Goal: Task Accomplishment & Management: Manage account settings

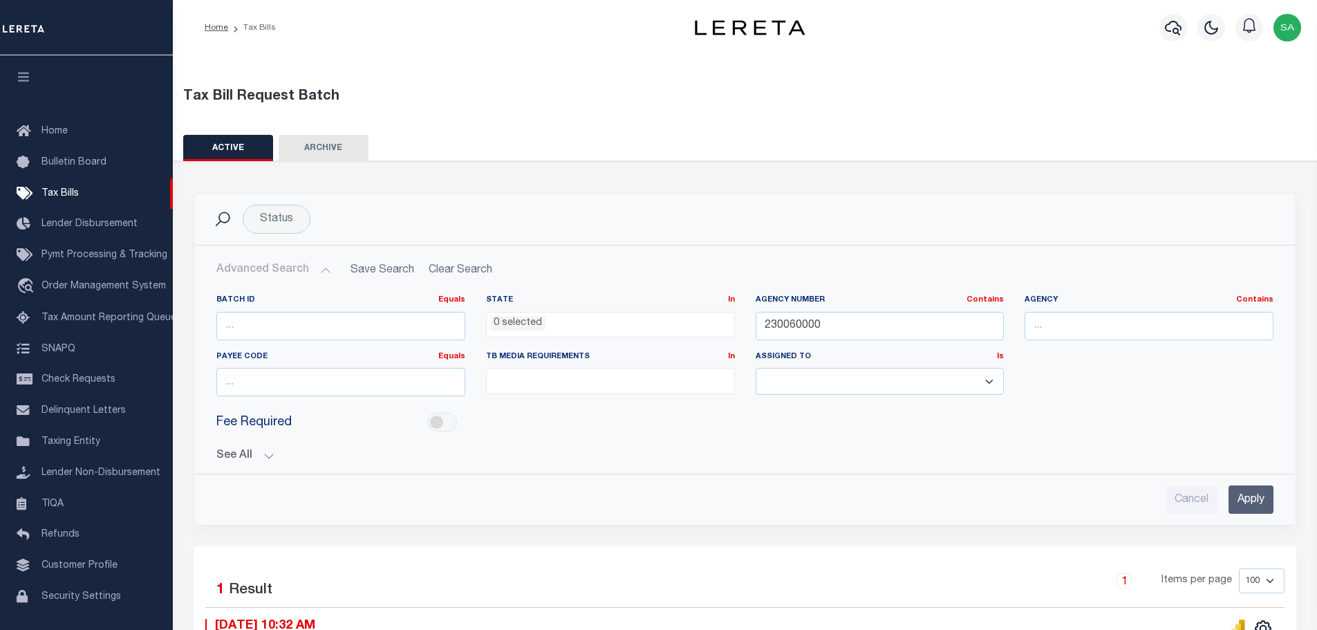
select select
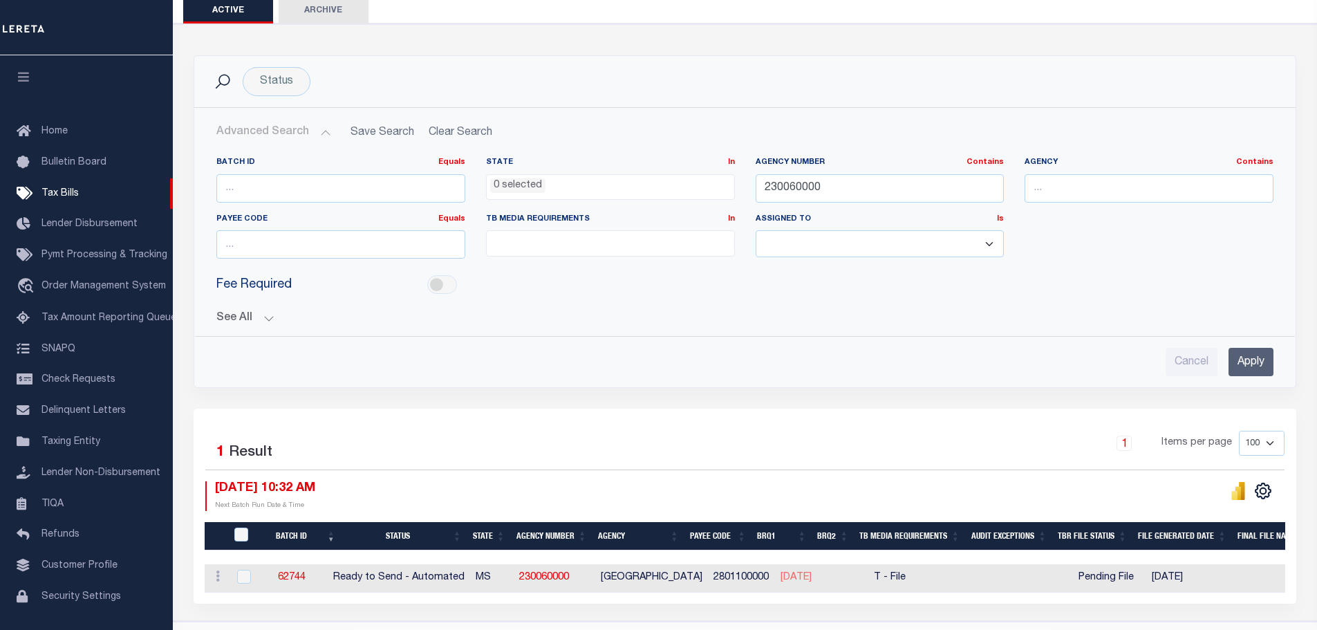
scroll to position [138, 0]
click at [1239, 491] on icon "" at bounding box center [1238, 491] width 6 height 13
click at [572, 249] on span at bounding box center [610, 242] width 249 height 26
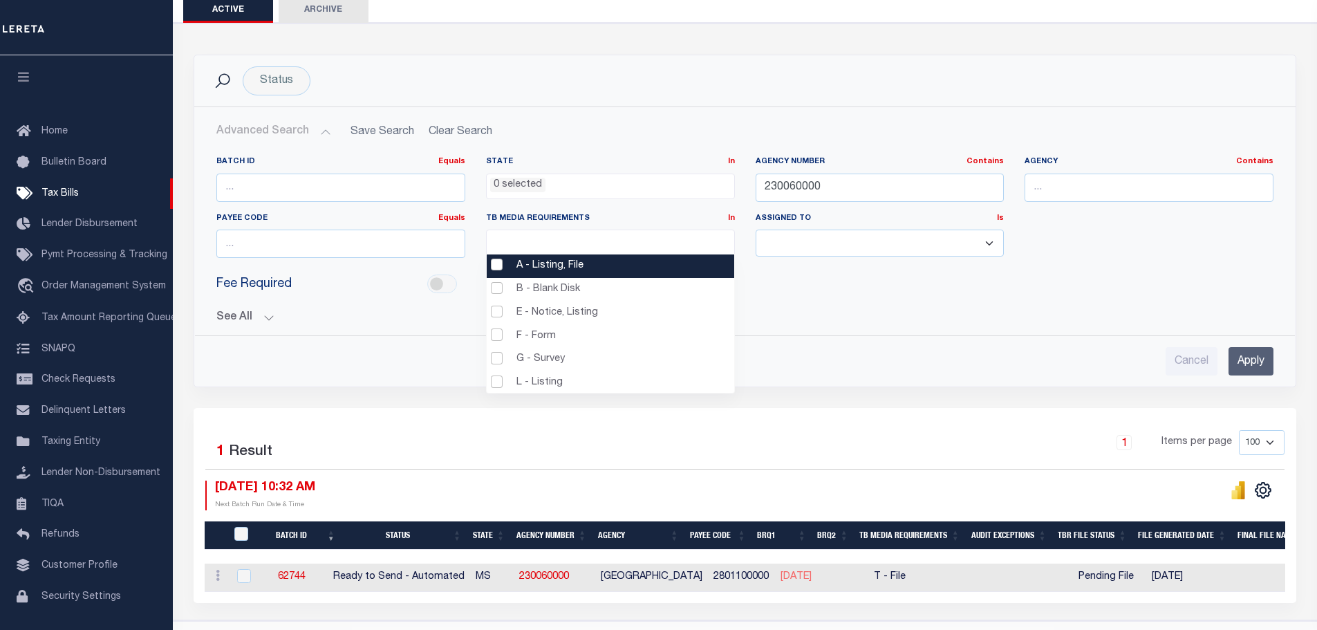
click at [498, 266] on li "A - Listing, File" at bounding box center [610, 265] width 247 height 23
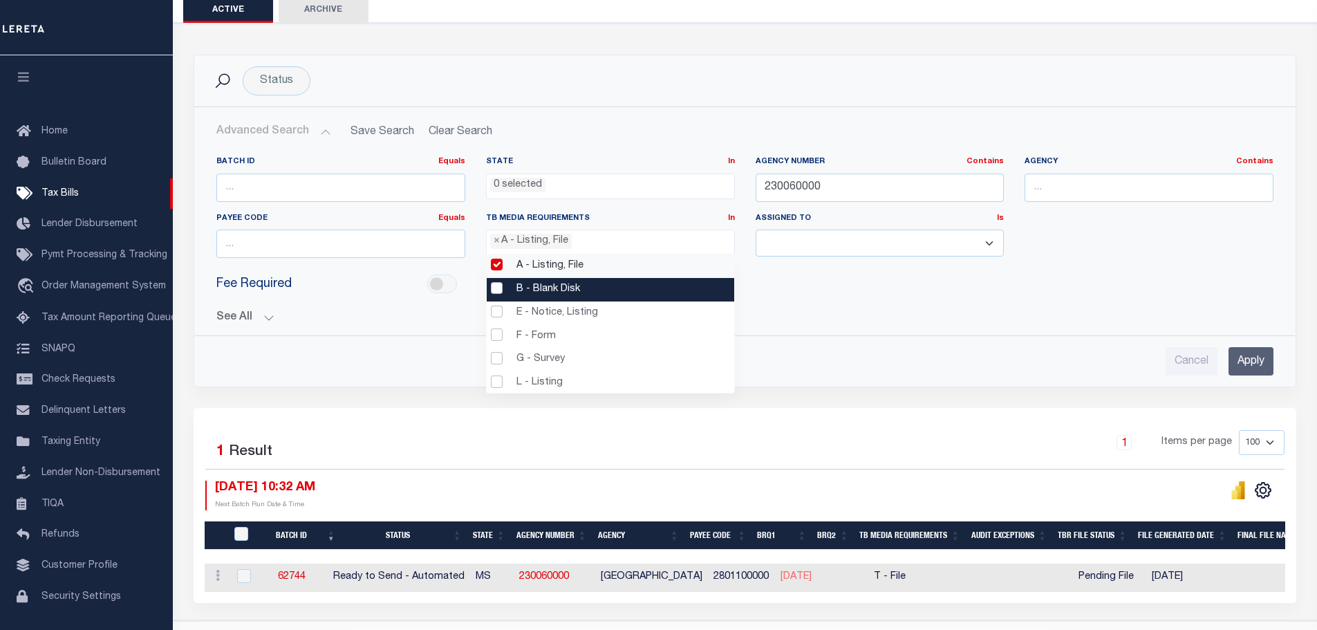
click at [494, 292] on li "B - Blank Disk" at bounding box center [610, 289] width 247 height 23
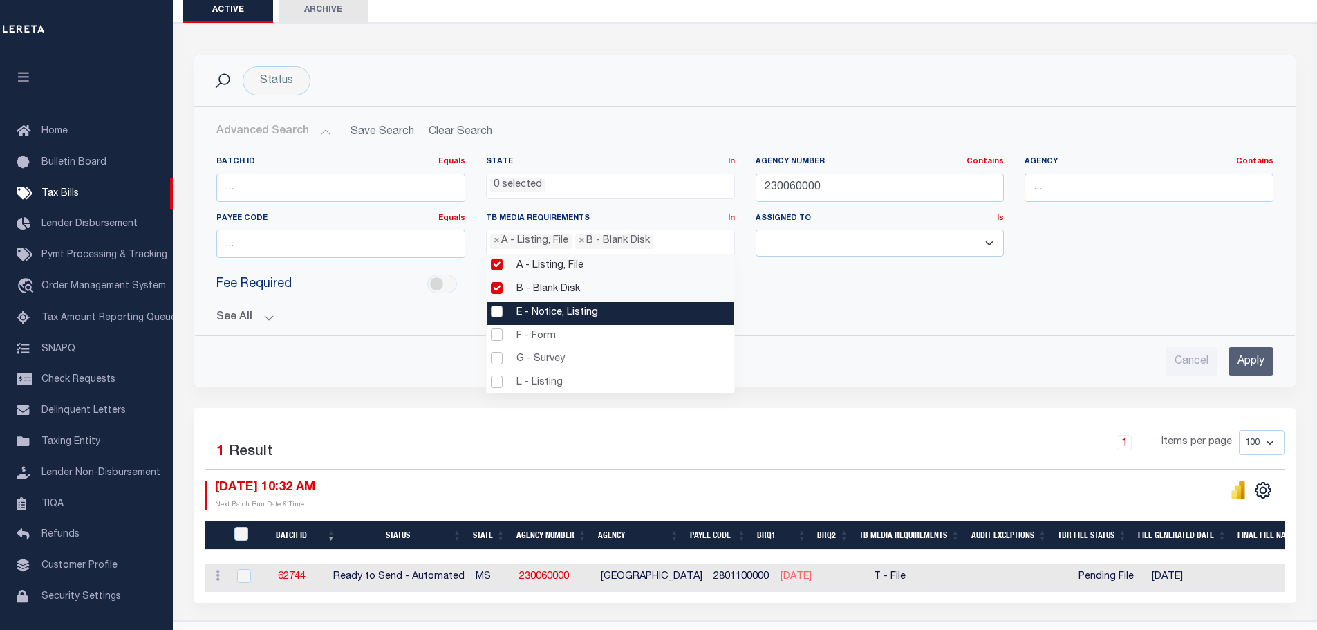
click at [496, 307] on li "E - Notice, Listing" at bounding box center [610, 312] width 247 height 23
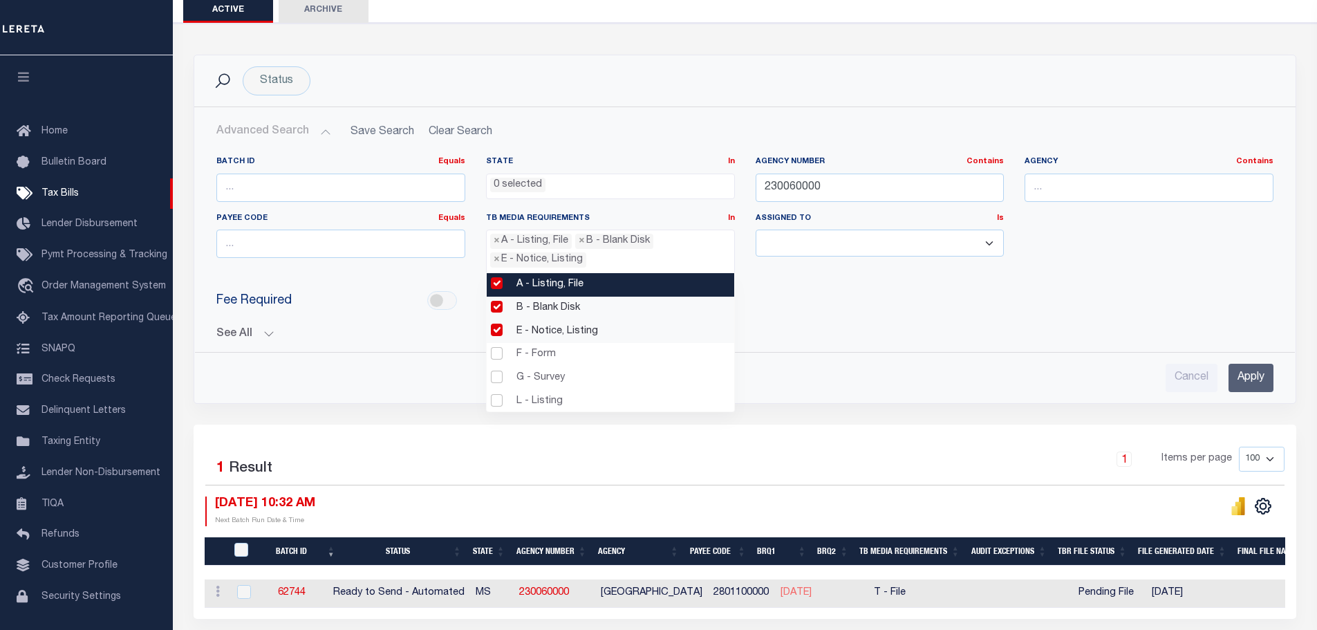
click at [491, 284] on li "A - Listing, File" at bounding box center [610, 284] width 247 height 23
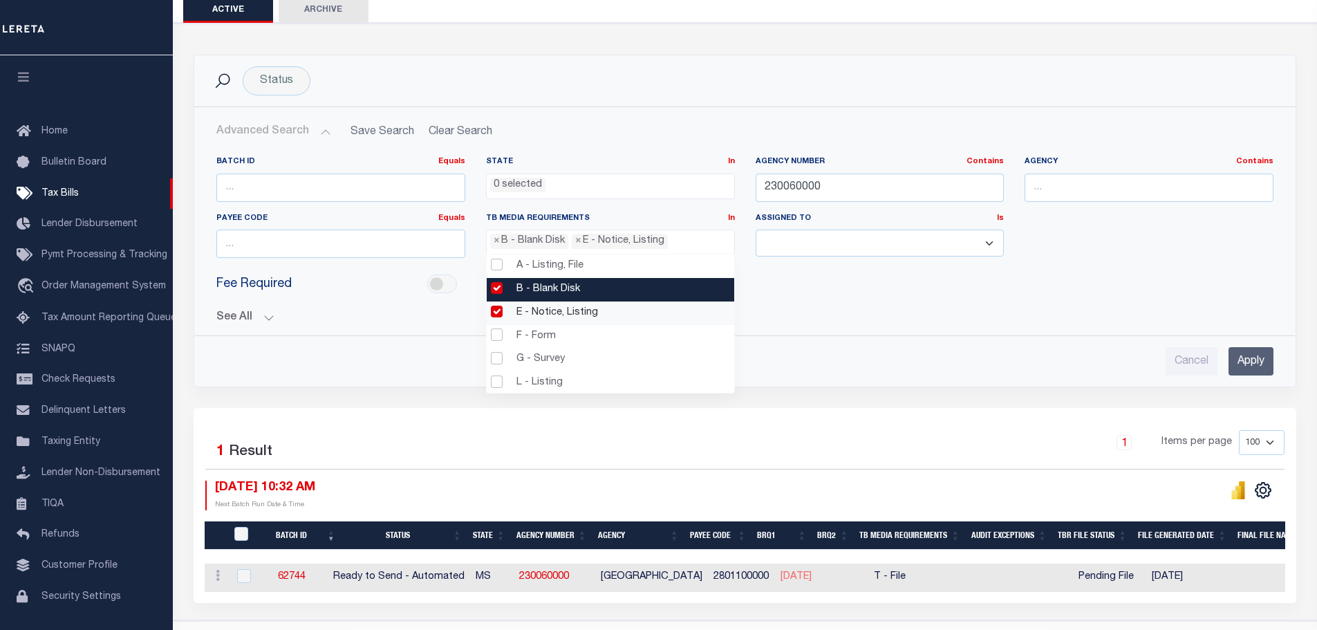
click at [498, 290] on li "B - Blank Disk" at bounding box center [610, 289] width 247 height 23
select select "18"
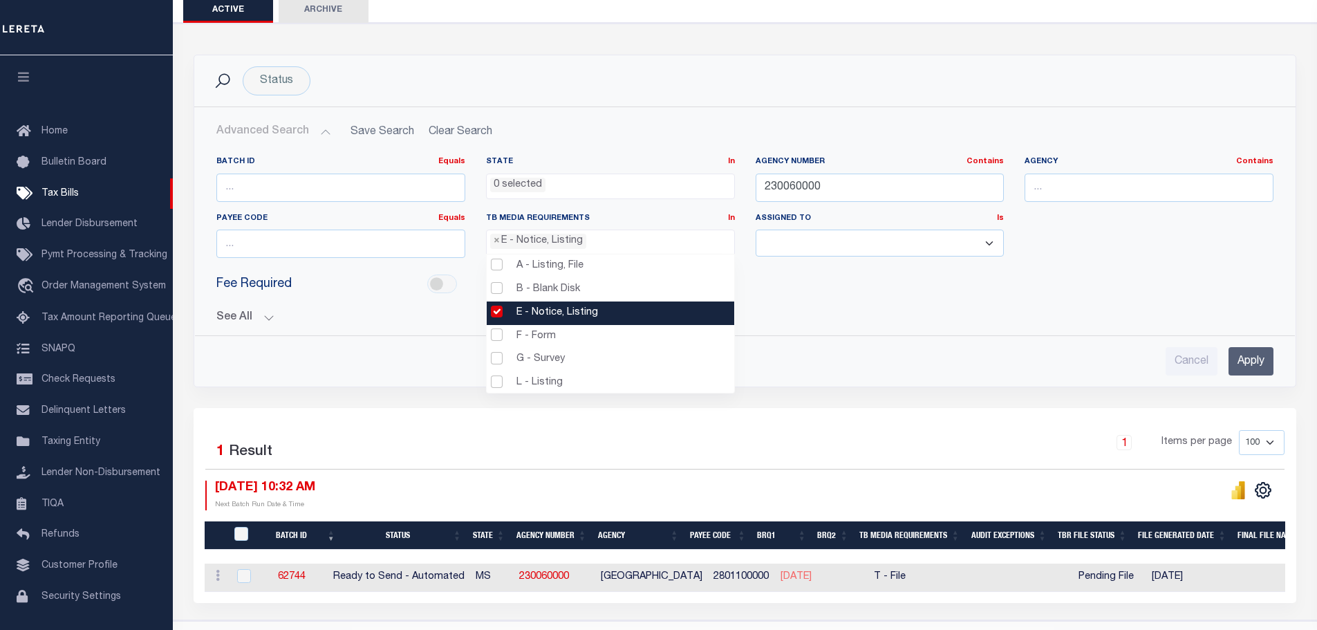
click at [499, 312] on li "E - Notice, Listing" at bounding box center [610, 312] width 247 height 23
select select
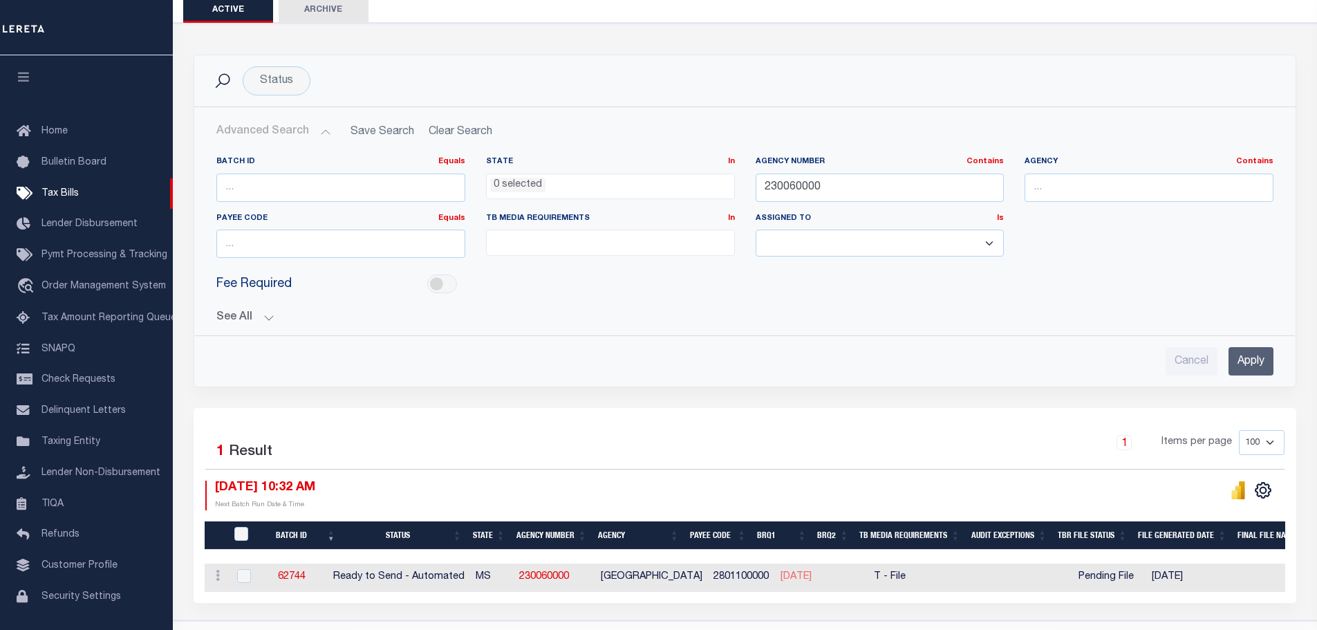
click at [804, 310] on div "See All BRQ1 On On After Before Between On On After Is" at bounding box center [744, 312] width 1057 height 24
click at [323, 136] on button "Advanced Search" at bounding box center [273, 131] width 115 height 27
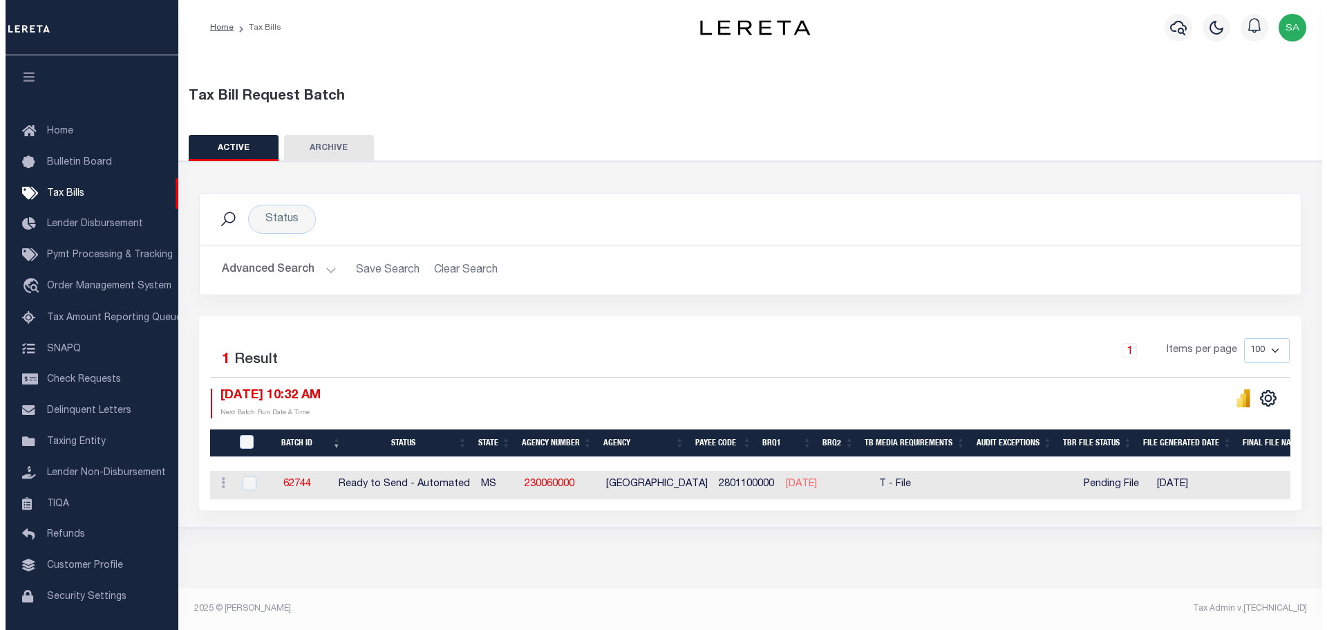
scroll to position [0, 0]
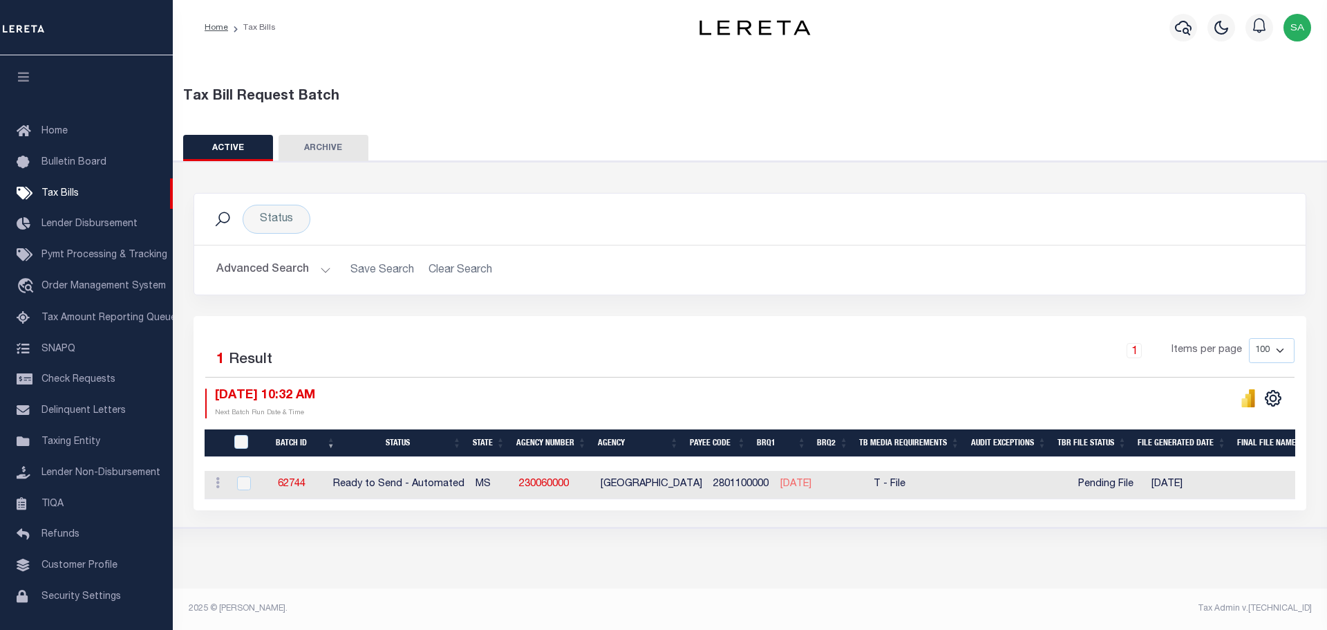
click at [323, 272] on button "Advanced Search" at bounding box center [273, 269] width 115 height 27
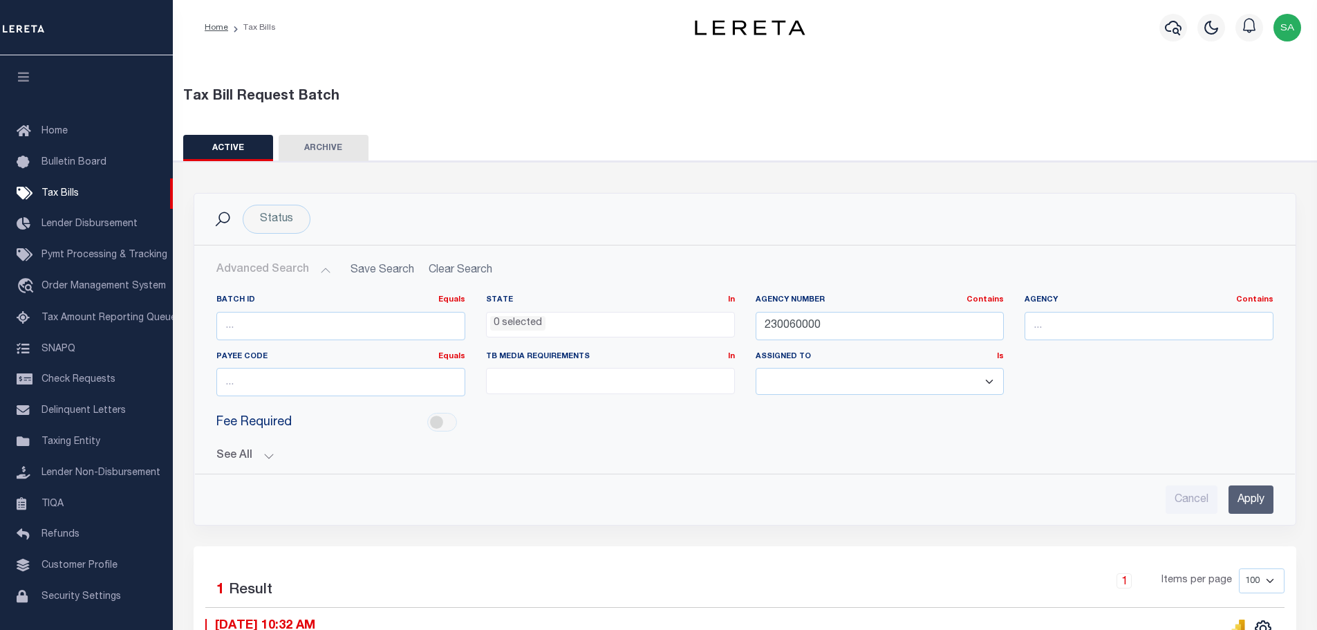
click at [323, 272] on button "Advanced Search" at bounding box center [273, 269] width 115 height 27
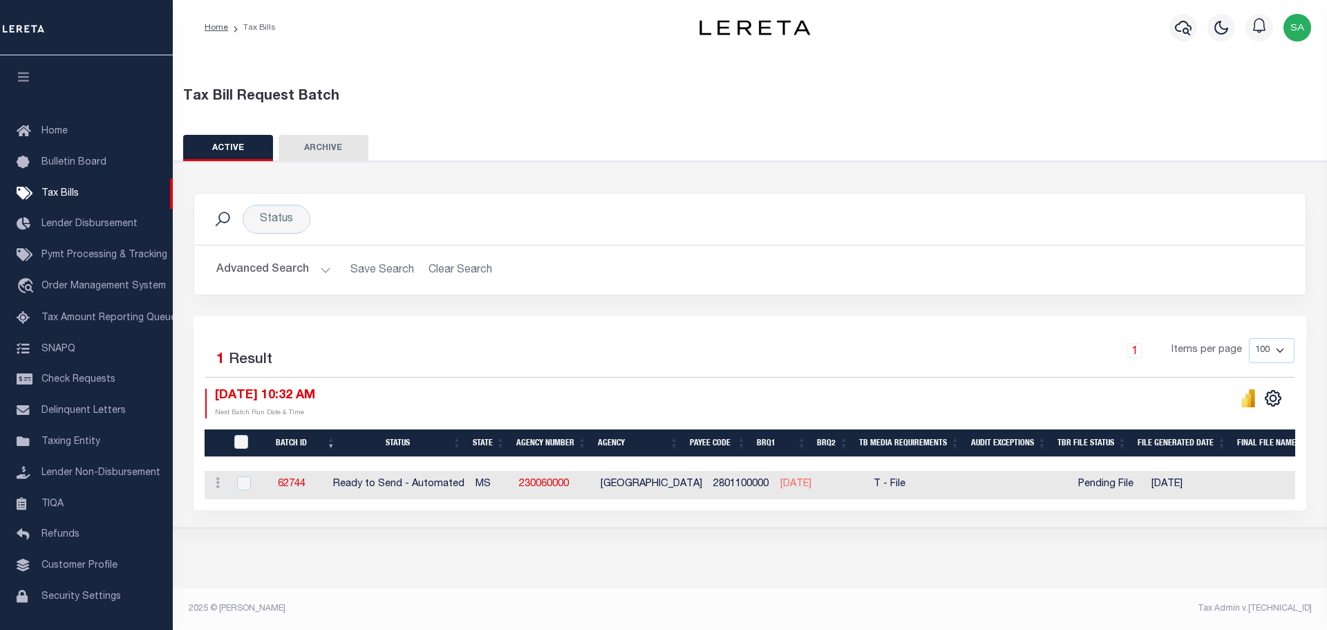
click at [323, 272] on button "Advanced Search" at bounding box center [273, 269] width 115 height 27
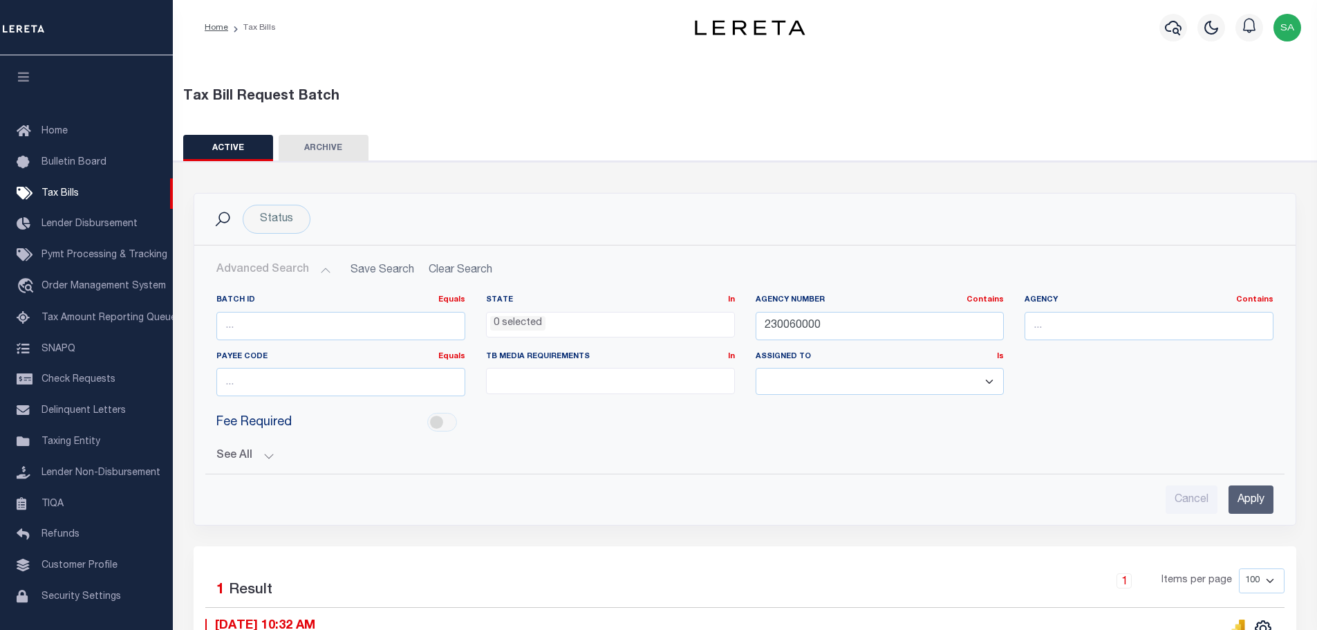
click at [323, 272] on button "Advanced Search" at bounding box center [273, 269] width 115 height 27
click at [321, 269] on button "Advanced Search" at bounding box center [273, 269] width 115 height 27
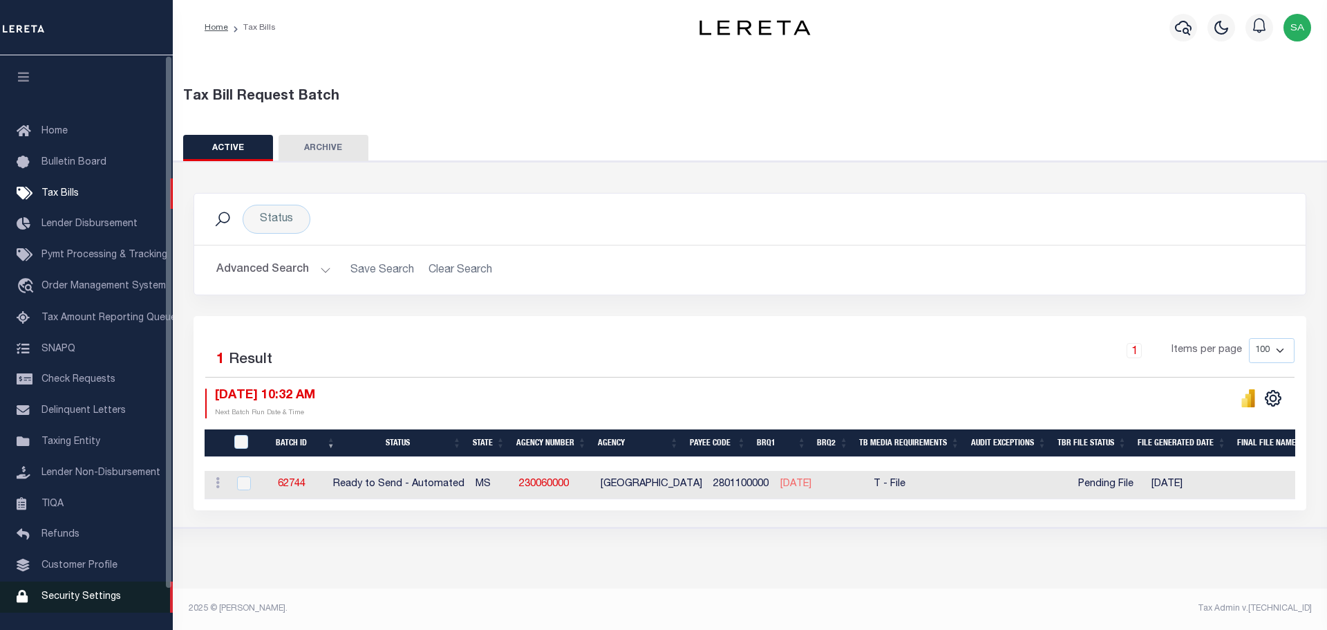
click at [77, 600] on span "Security Settings" at bounding box center [80, 597] width 79 height 10
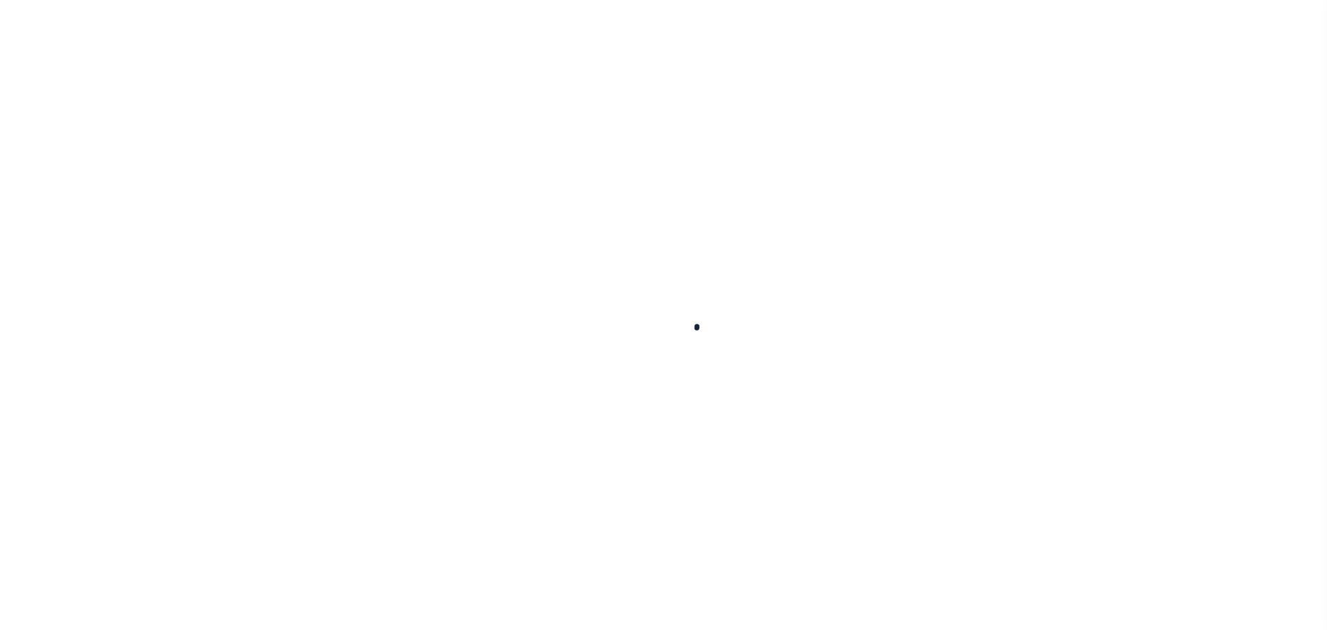
select select "100"
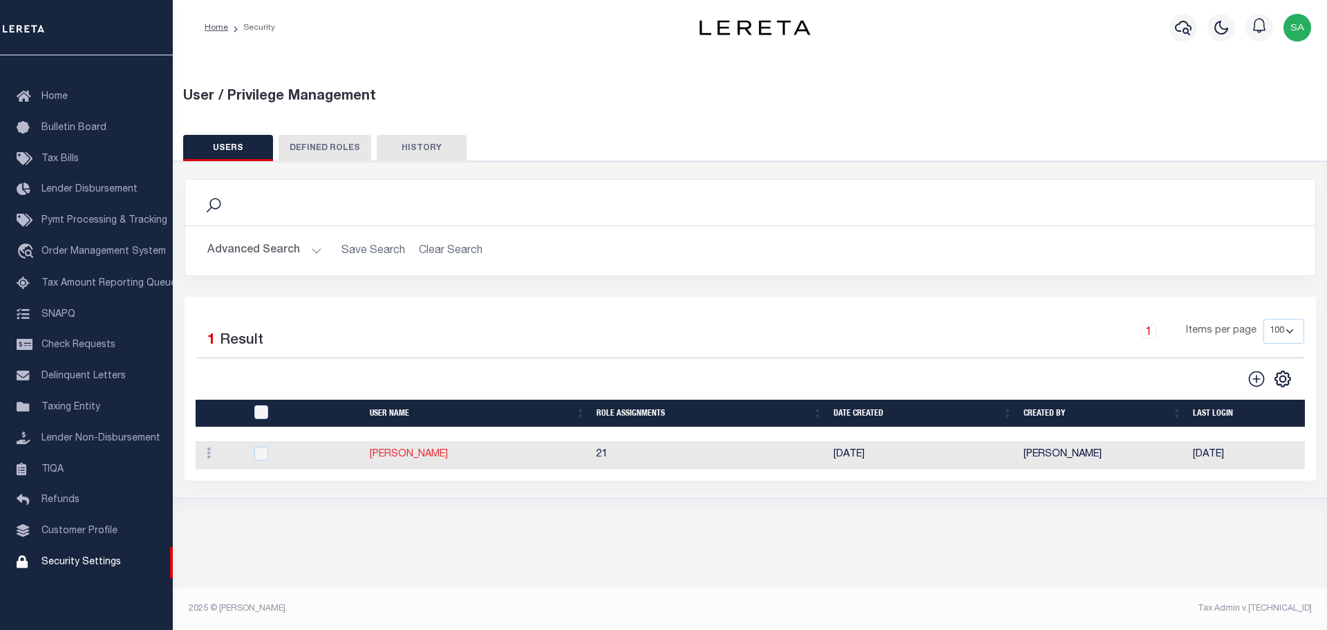
click at [413, 455] on link "[PERSON_NAME]" at bounding box center [409, 454] width 78 height 10
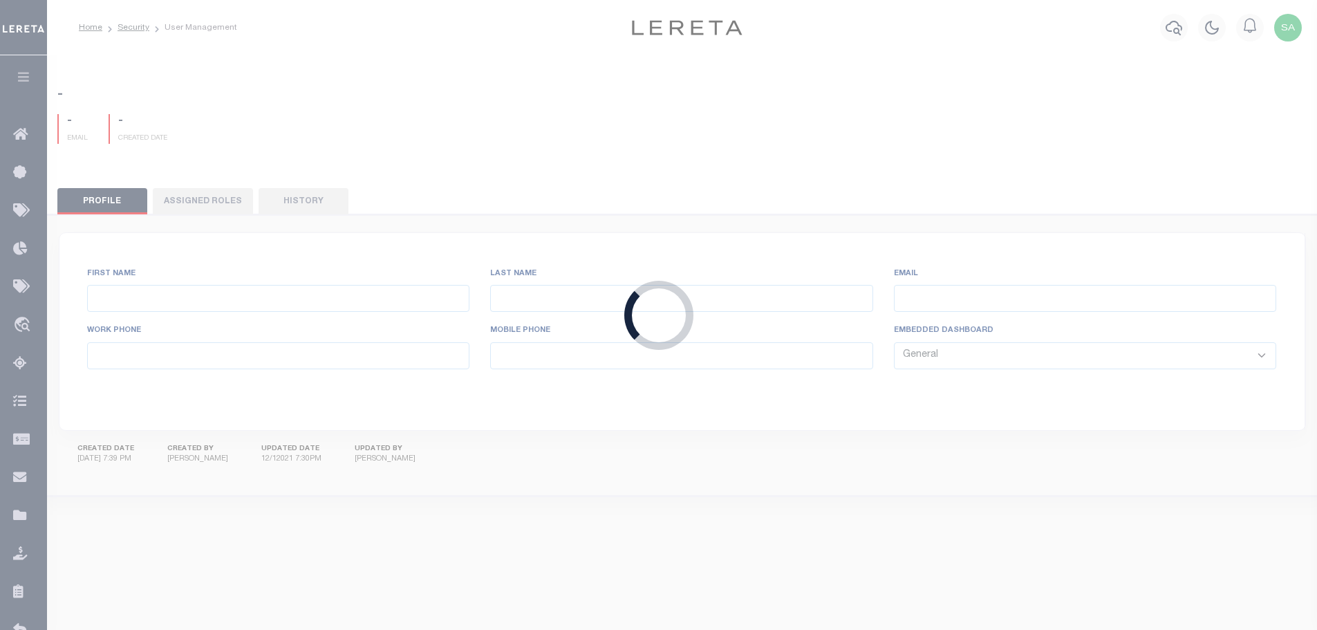
type input "Sandeep"
type input "Kotrika"
type input "Sandeep.Kotrika@accumatch.com"
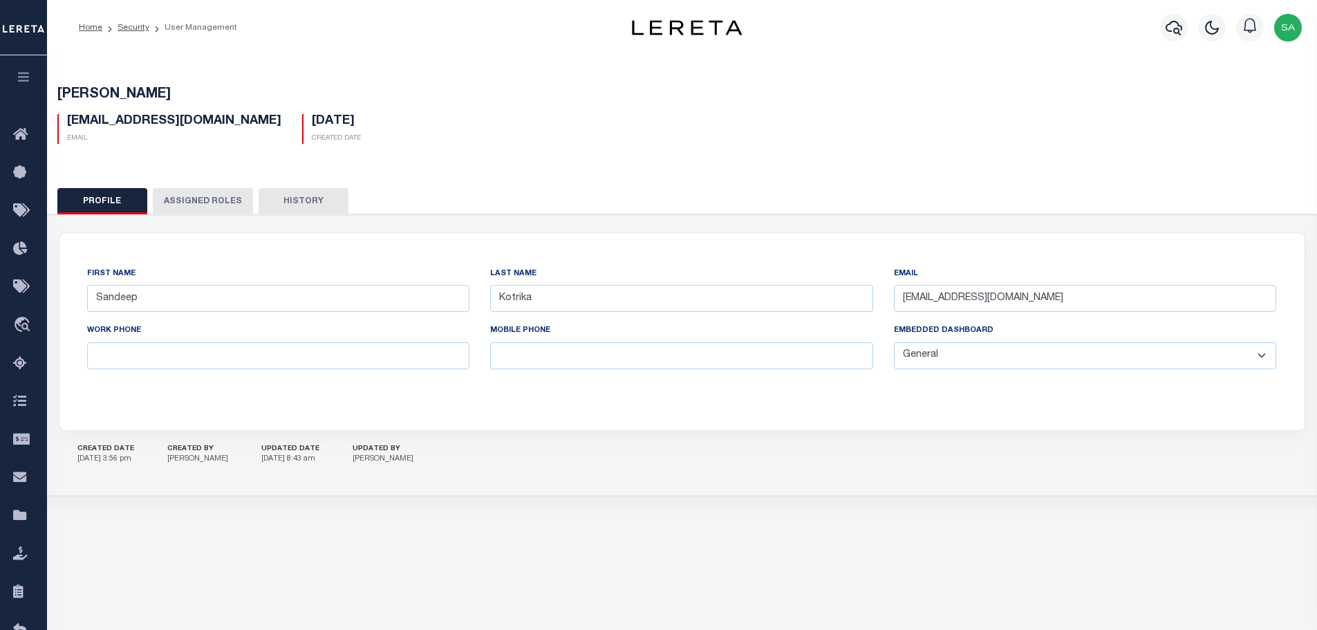
click at [220, 205] on button "Assigned Roles" at bounding box center [203, 201] width 100 height 26
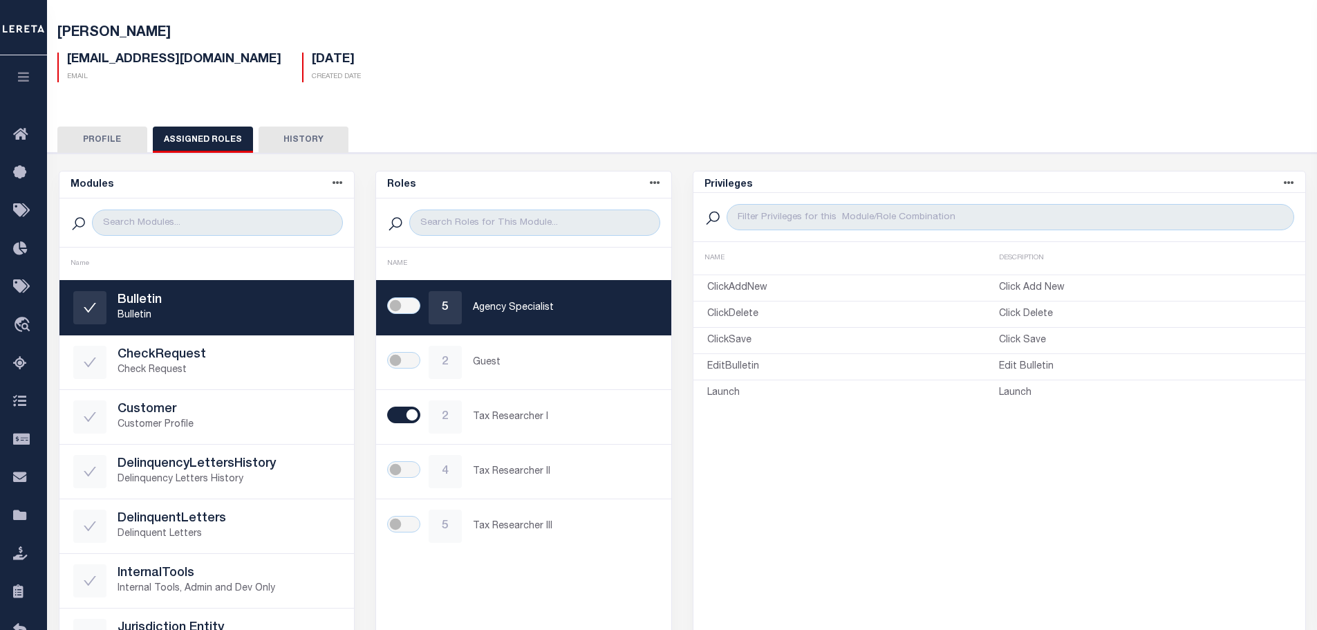
scroll to position [55, 0]
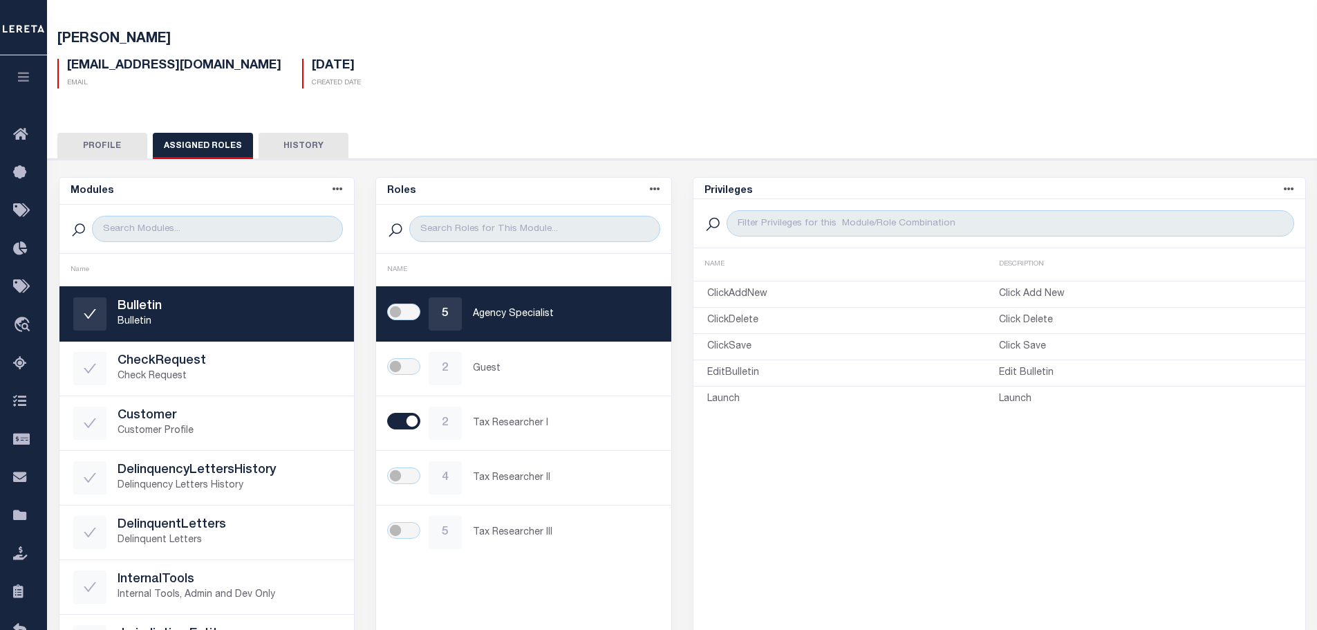
click at [95, 151] on button "Profile" at bounding box center [102, 146] width 90 height 26
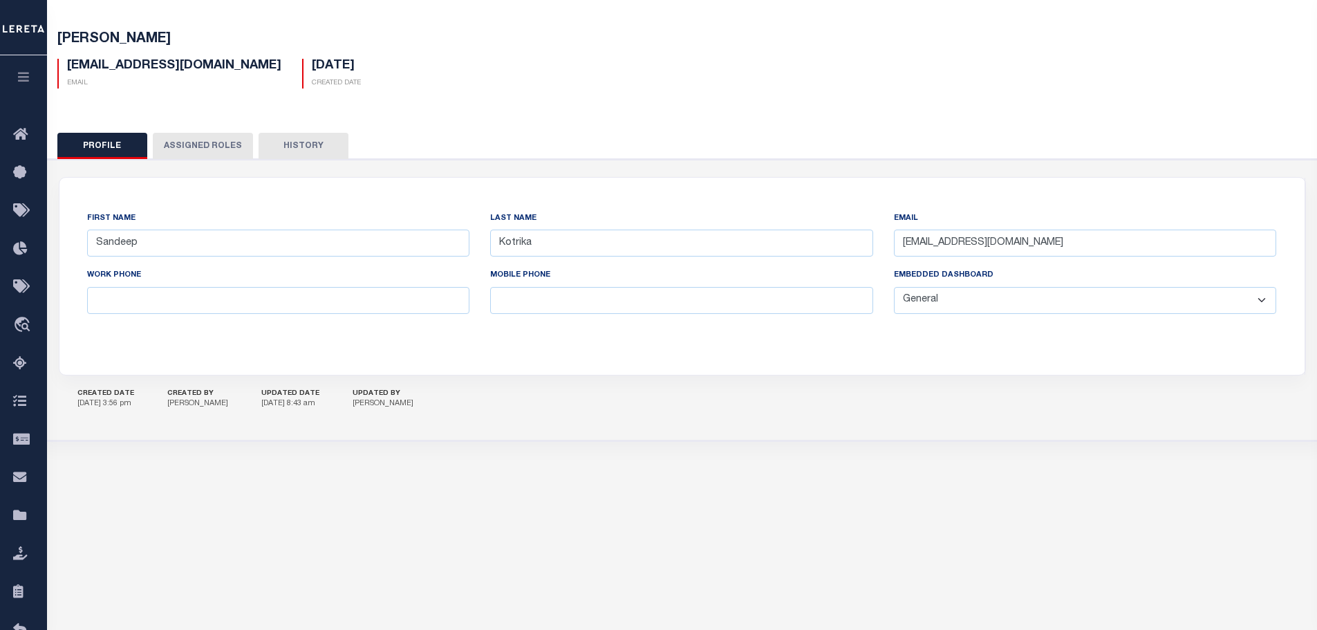
click at [195, 151] on button "Assigned Roles" at bounding box center [203, 146] width 100 height 26
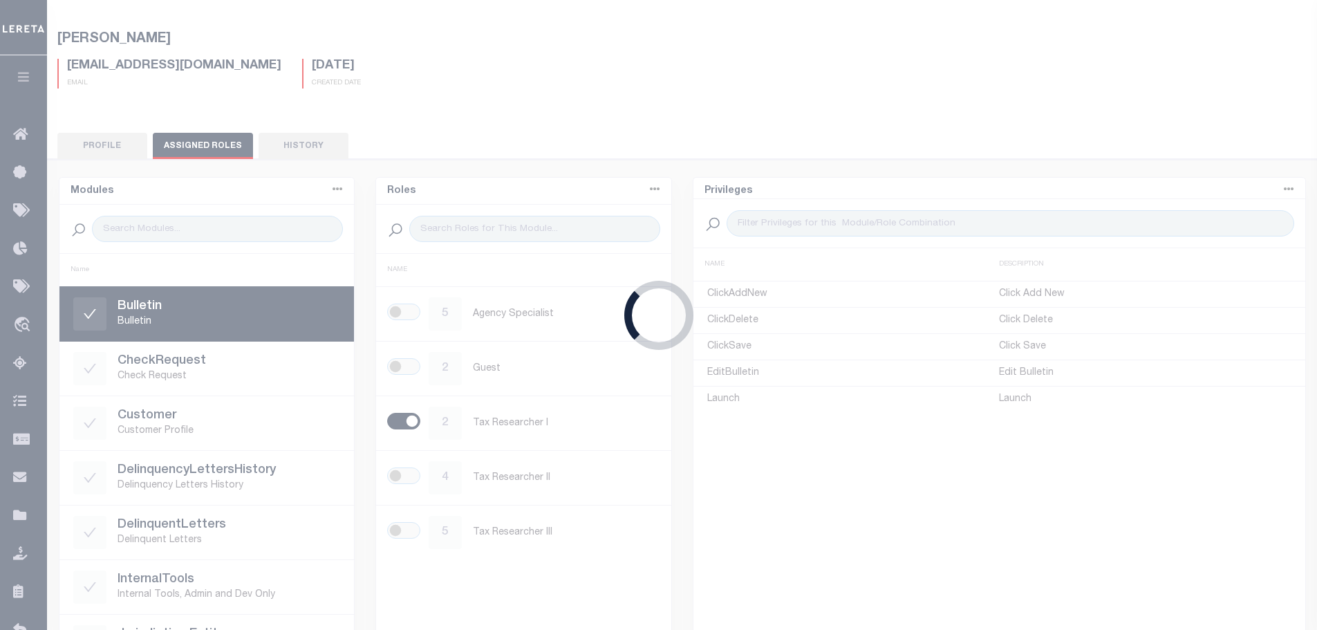
click at [279, 151] on div "Loading..." at bounding box center [658, 315] width 1317 height 630
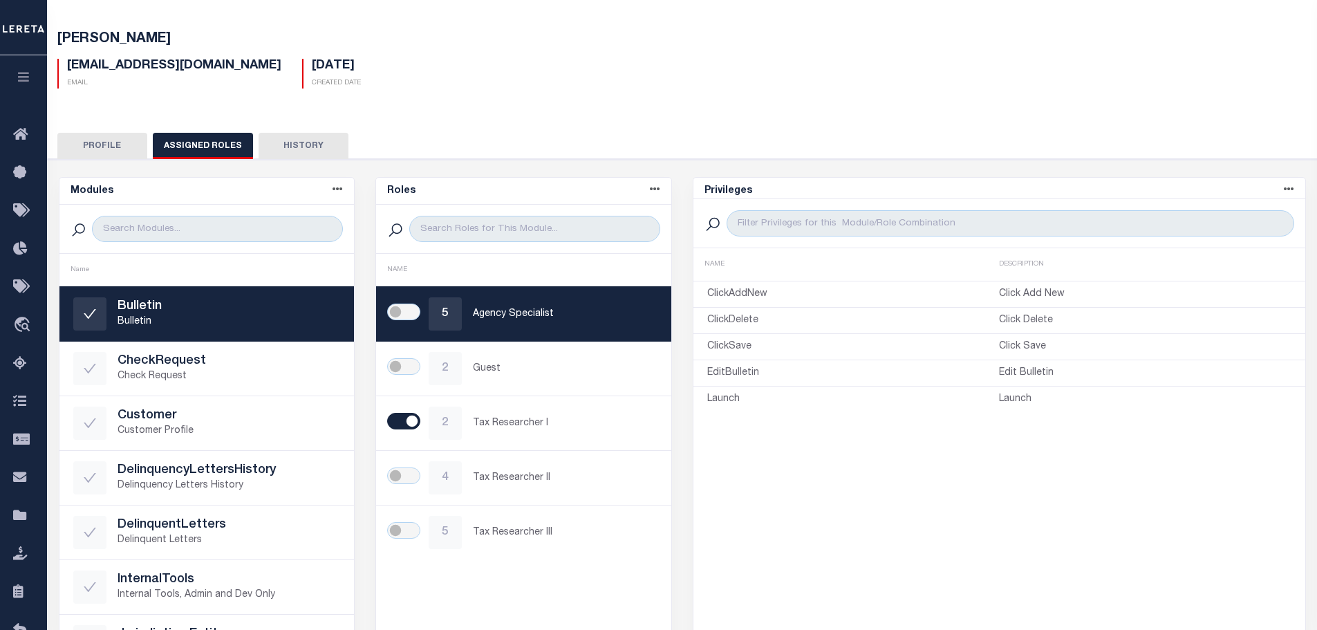
click at [128, 150] on button "Profile" at bounding box center [102, 146] width 90 height 26
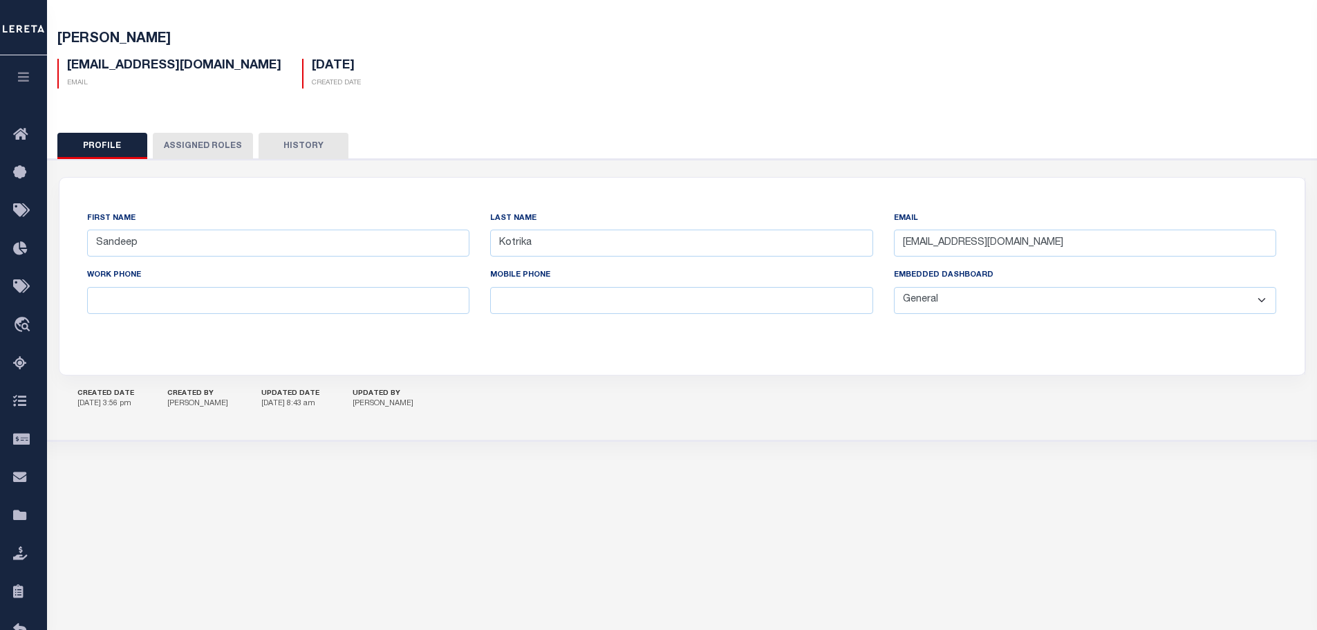
click at [220, 147] on button "Assigned Roles" at bounding box center [203, 146] width 100 height 26
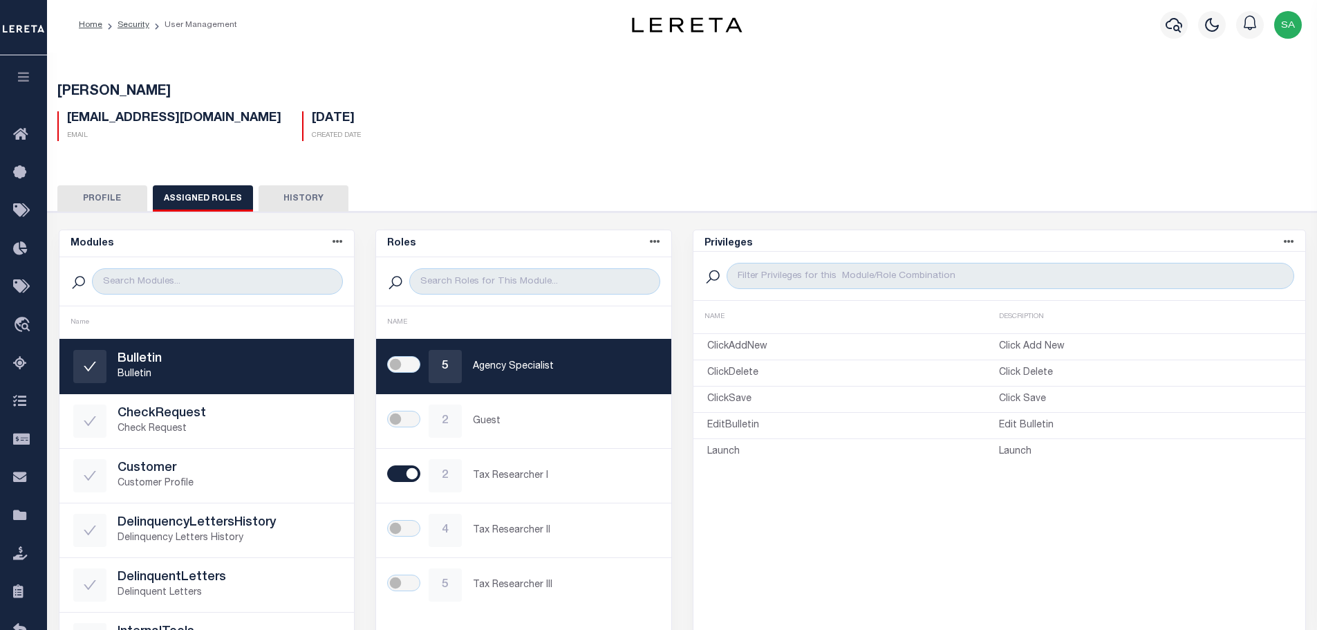
scroll to position [0, 0]
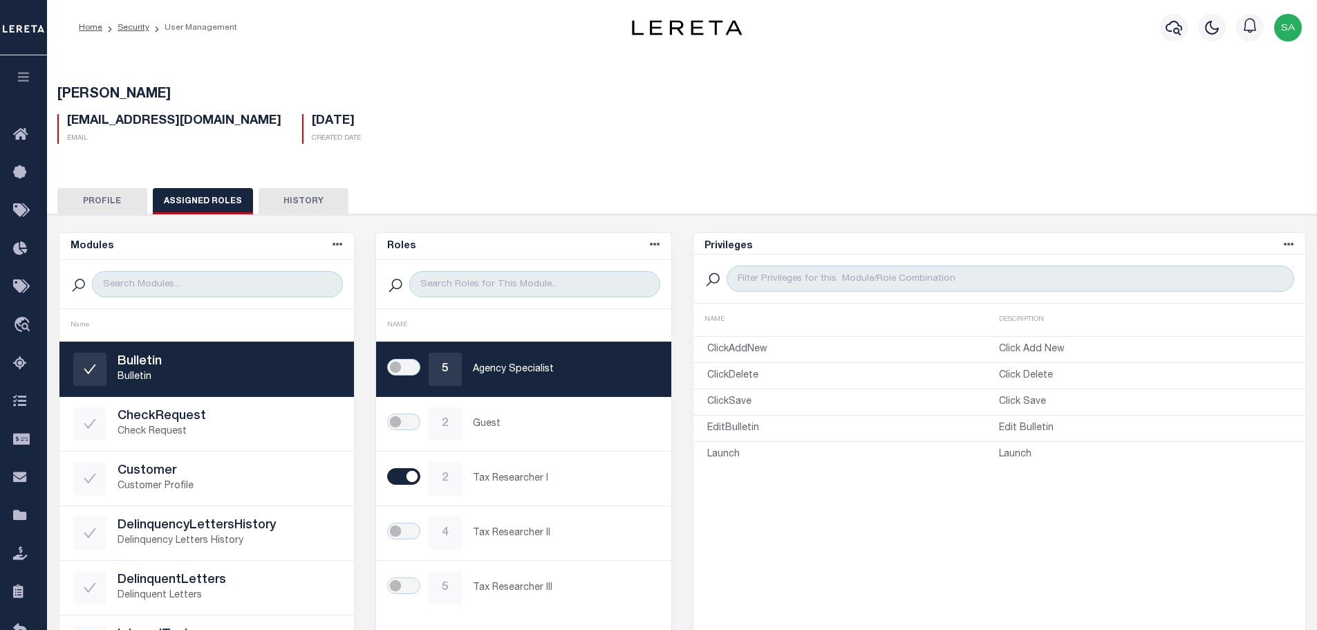
click at [335, 247] on icon at bounding box center [337, 244] width 10 height 10
click at [656, 243] on icon at bounding box center [655, 244] width 10 height 10
click at [711, 222] on div "First Name Sandeep Last Name Kotrika Email Sandeep.Kotrika@accumatch.com Work P…" at bounding box center [682, 540] width 1283 height 652
click at [1287, 244] on icon at bounding box center [1288, 244] width 10 height 10
click at [679, 225] on div "First Name Sandeep Last Name Kotrika Email Sandeep.Kotrika@accumatch.com Work P…" at bounding box center [682, 540] width 1283 height 652
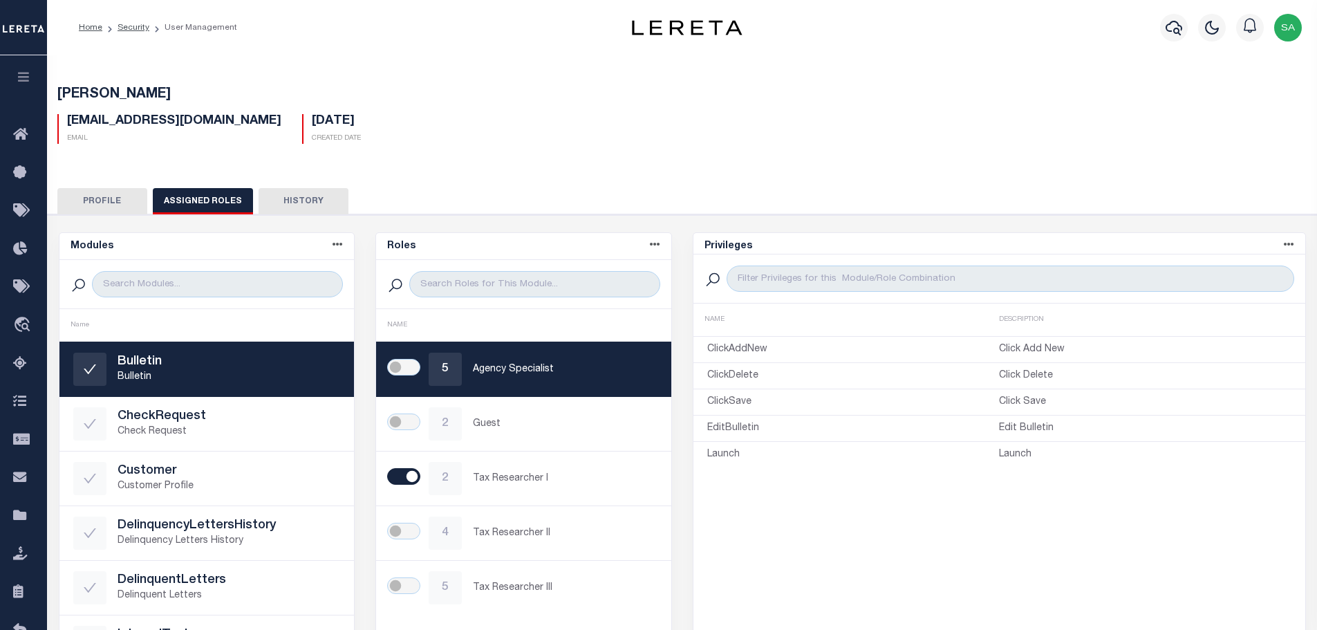
click at [851, 130] on div "Sandeep.Kotrika@accumatch.com Email 01/11/2023 Created Date" at bounding box center [682, 123] width 1270 height 41
click at [793, 126] on div "Sandeep.Kotrika@accumatch.com Email 01/11/2023 Created Date" at bounding box center [682, 123] width 1270 height 41
